Goal: Task Accomplishment & Management: Manage account settings

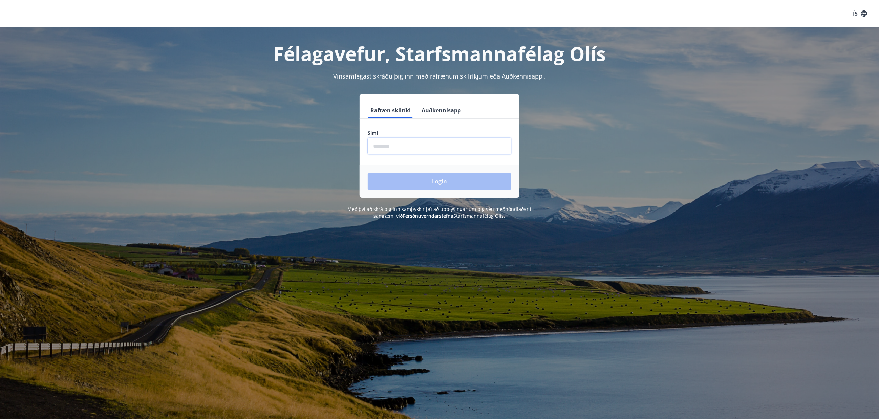
click at [455, 147] on input "phone" at bounding box center [440, 146] width 144 height 17
type input "********"
click at [440, 178] on button "Login" at bounding box center [440, 181] width 144 height 16
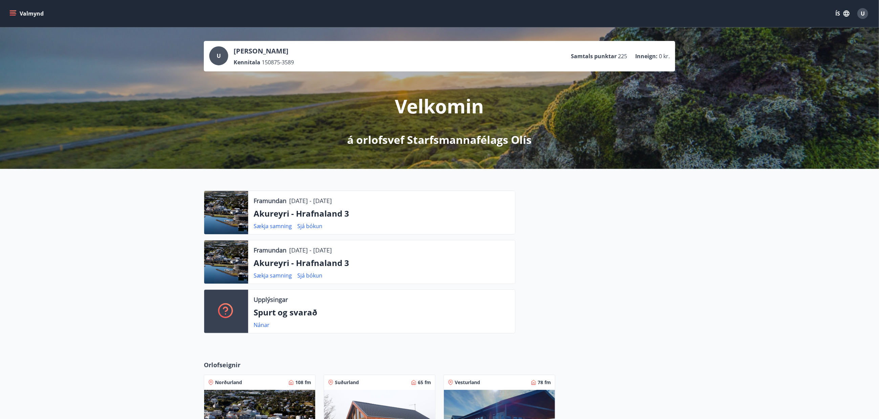
click at [337, 263] on p "Akureyri - Hrafnaland 3" at bounding box center [382, 263] width 256 height 12
click at [14, 11] on icon "menu" at bounding box center [12, 13] width 7 height 7
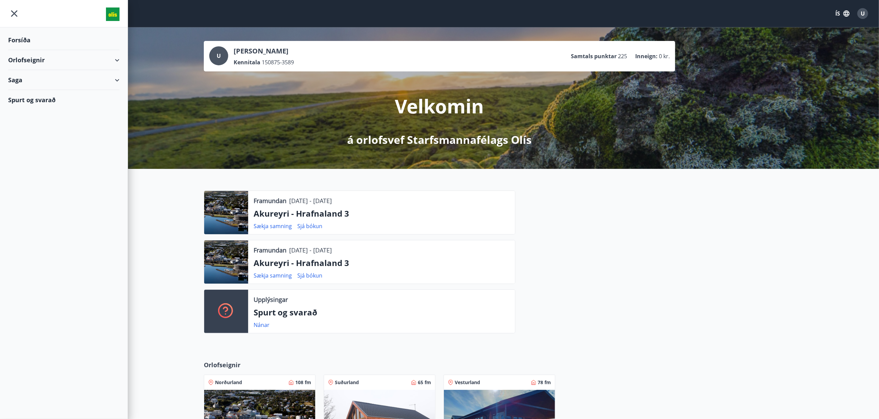
click at [115, 78] on div "Saga" at bounding box center [63, 80] width 111 height 20
click at [31, 96] on div "Bókanir" at bounding box center [64, 97] width 101 height 14
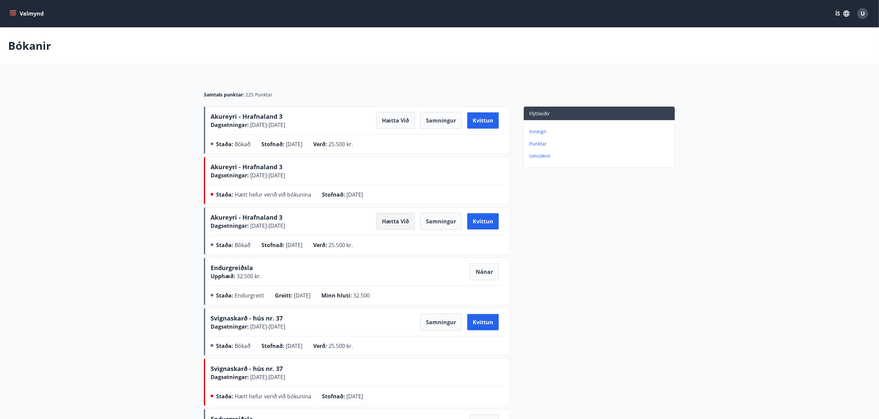
click at [397, 228] on button "Hætta við" at bounding box center [395, 221] width 39 height 17
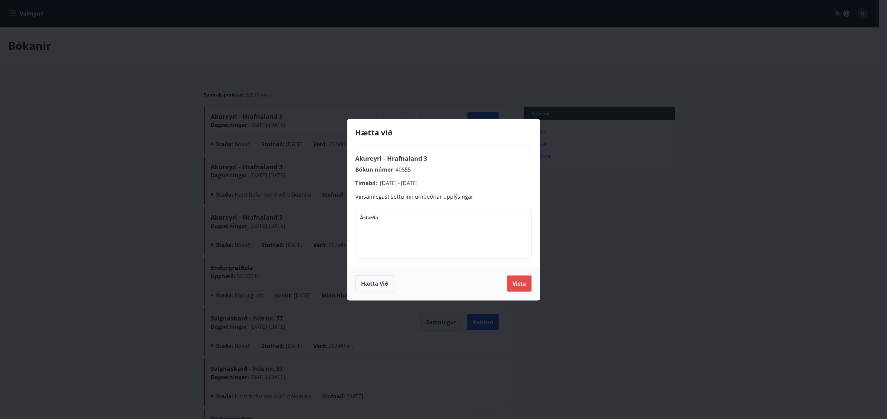
click at [518, 284] on button "Vista" at bounding box center [519, 284] width 24 height 16
